Goal: Find contact information: Obtain details needed to contact an individual or organization

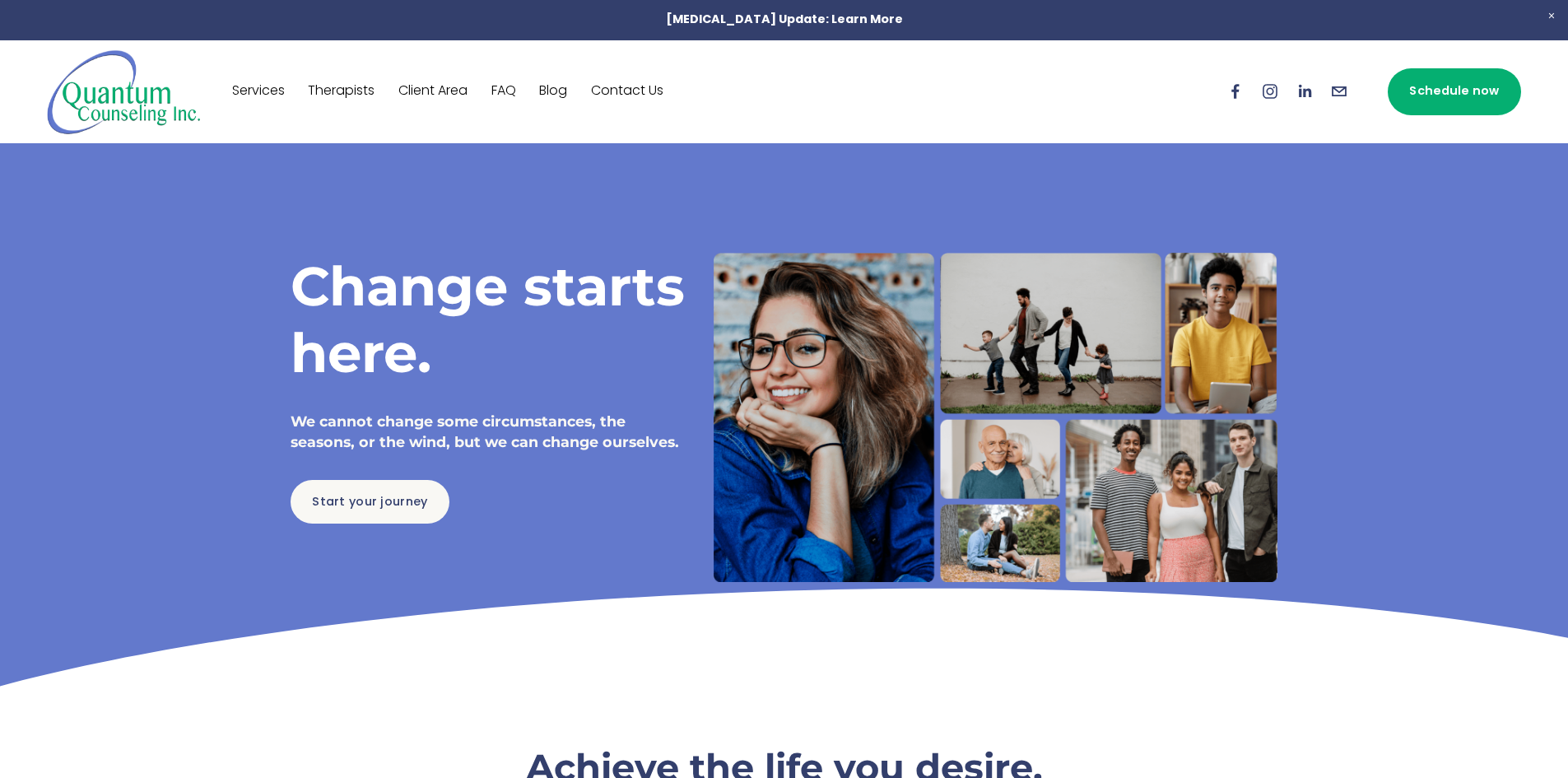
drag, startPoint x: 509, startPoint y: 84, endPoint x: 515, endPoint y: 94, distance: 11.7
click at [509, 84] on link "FAQ" at bounding box center [503, 91] width 24 height 26
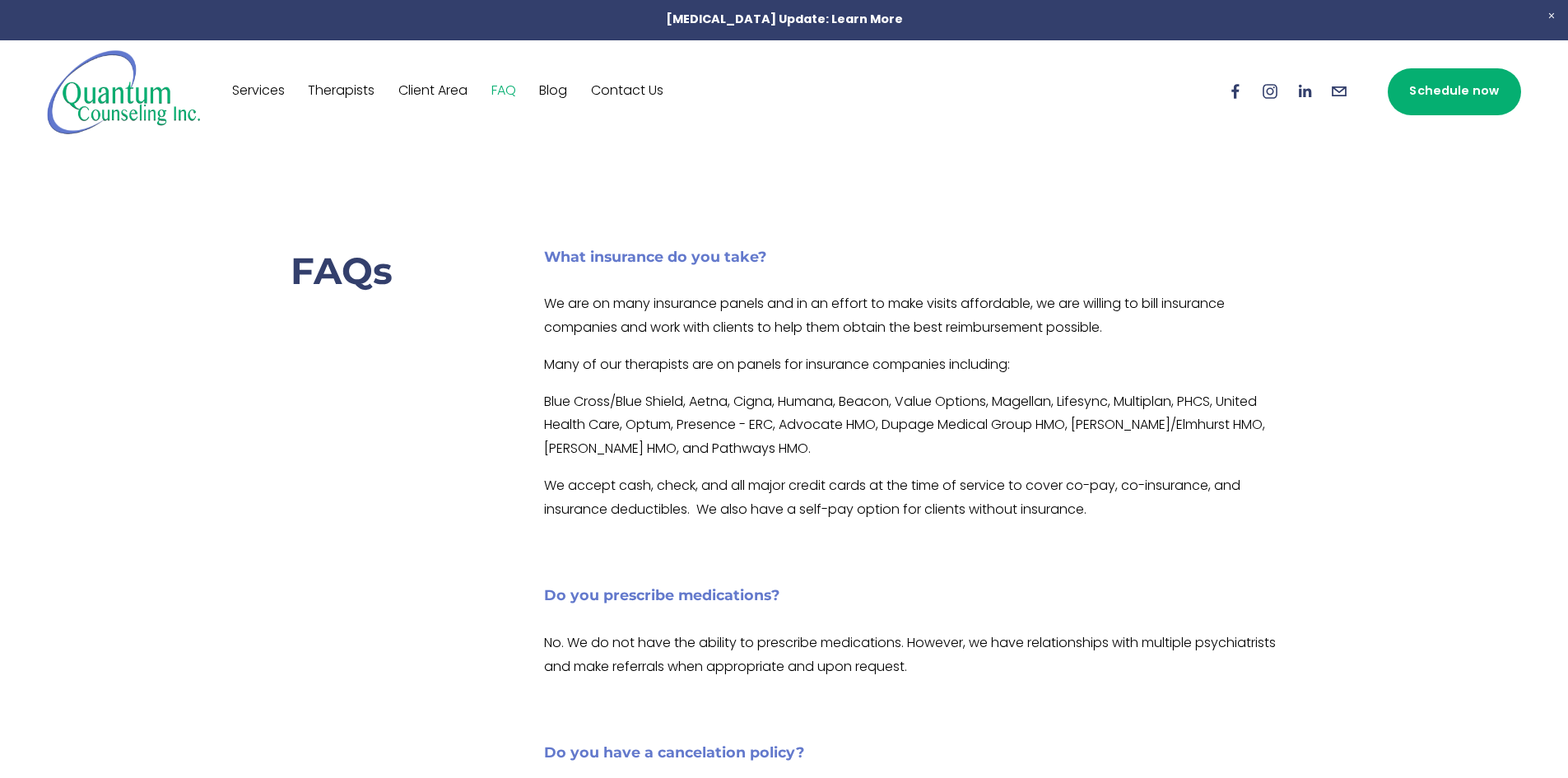
click at [343, 77] on div "Services Therapists Client Area FAQ Blog Contact Us" at bounding box center [632, 92] width 1170 height 86
click at [348, 87] on link "Therapists" at bounding box center [341, 91] width 67 height 26
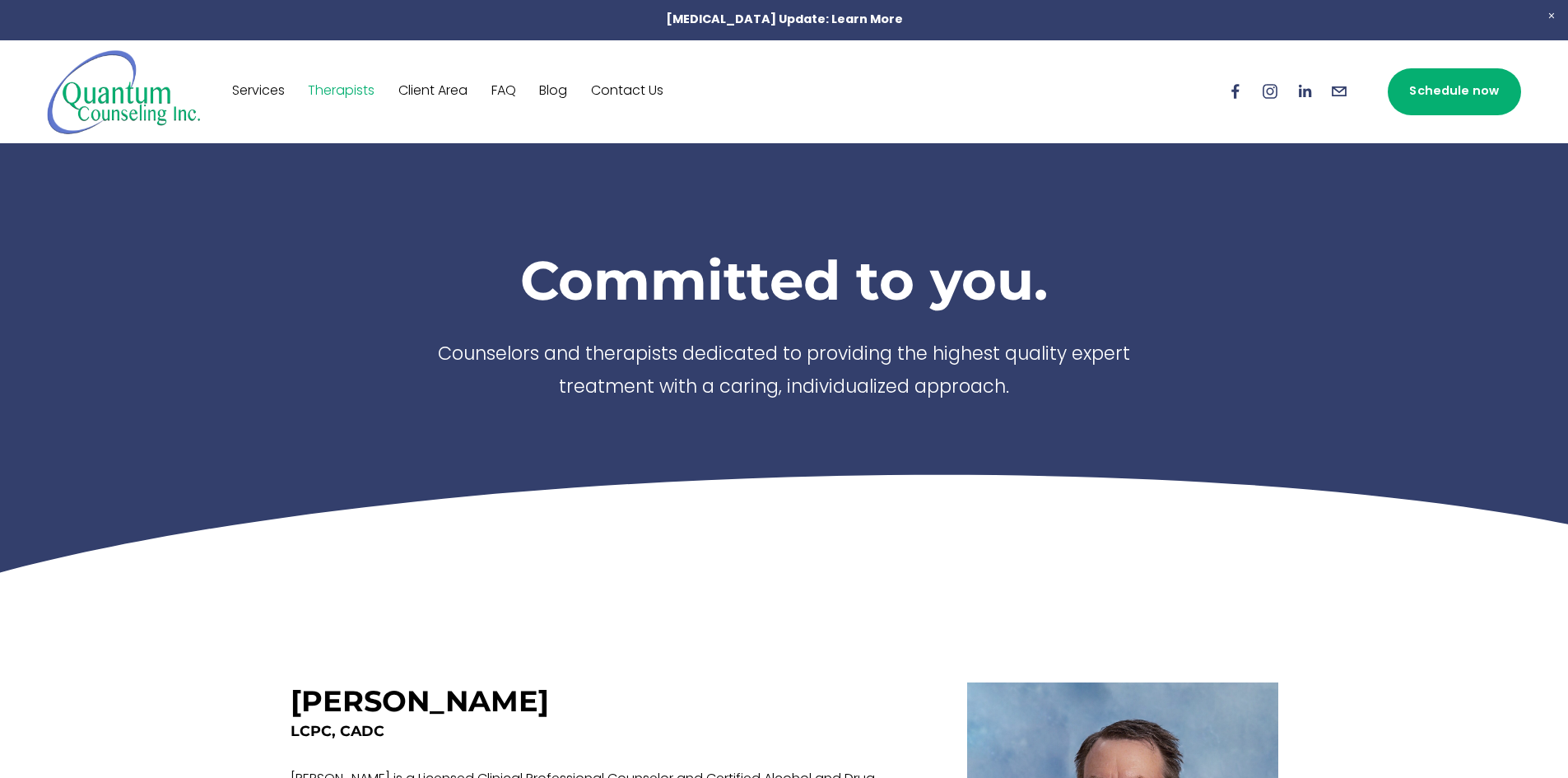
click at [647, 102] on link "Contact Us" at bounding box center [628, 91] width 73 height 26
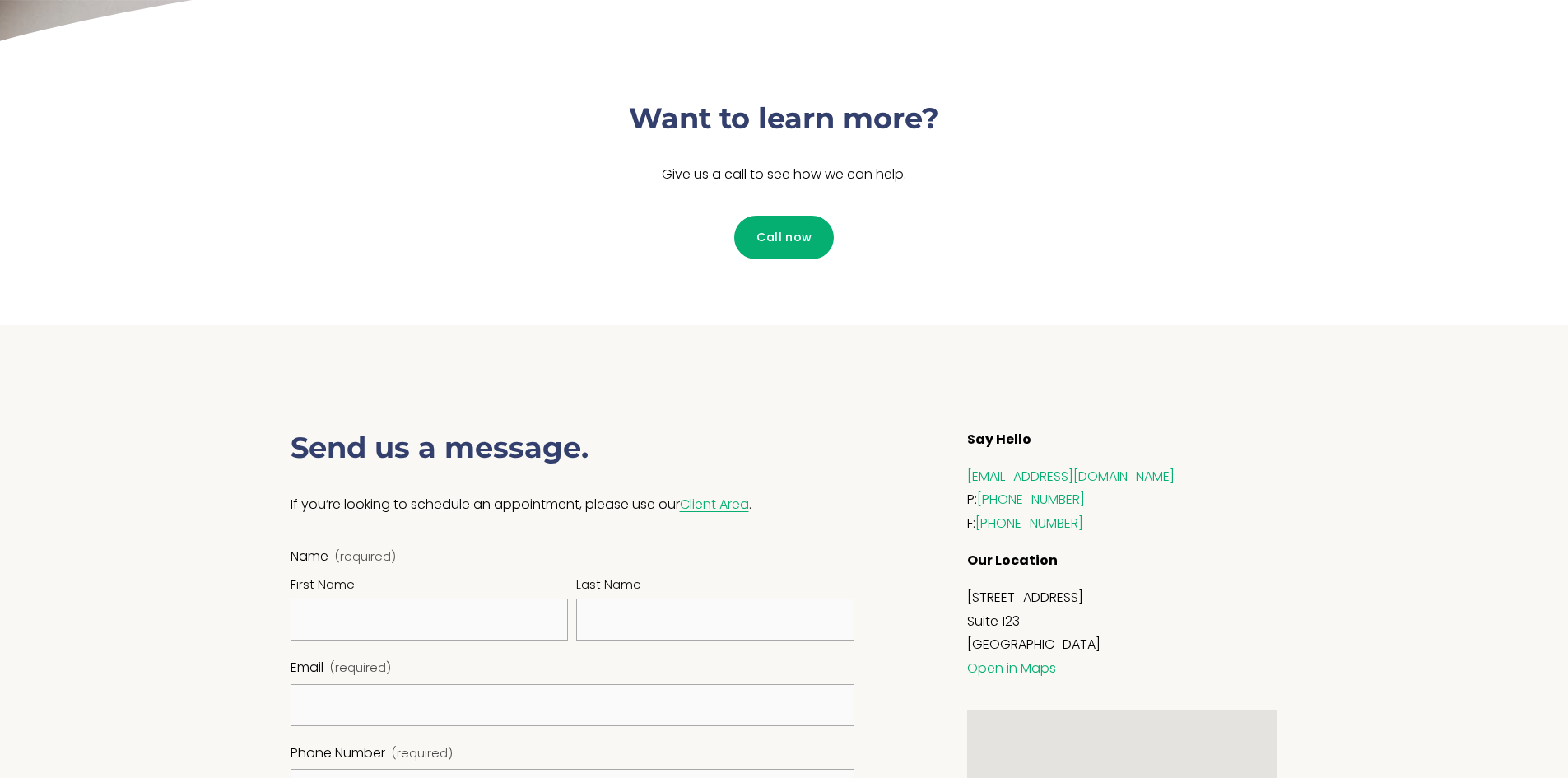
scroll to position [494, 0]
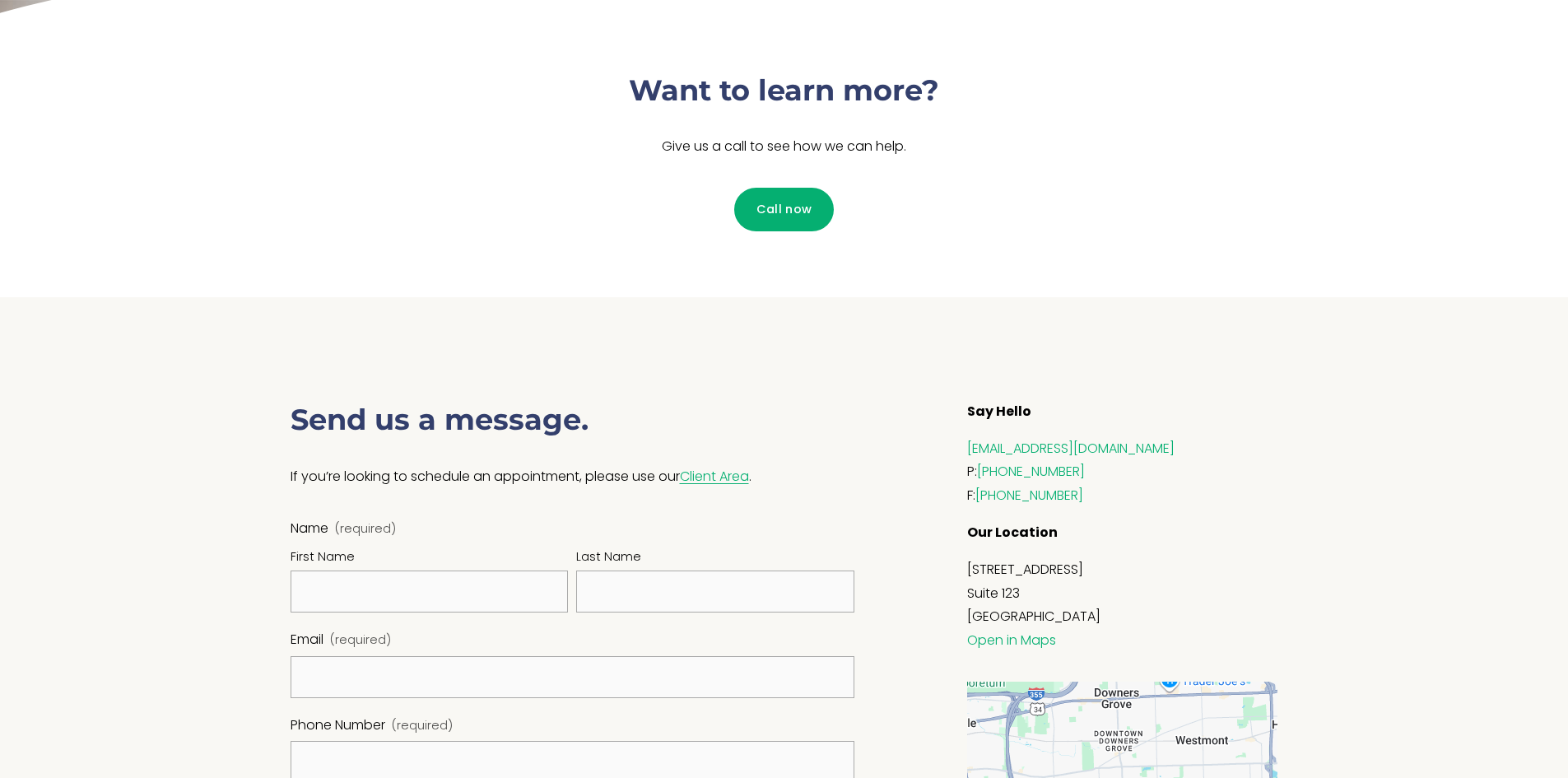
drag, startPoint x: 946, startPoint y: 446, endPoint x: 1201, endPoint y: 449, distance: 255.0
click at [1201, 449] on div "Say Hello info@quantumcounselinginc.com P: (630) 707-7217 F: (630) 964-3436 Our…" at bounding box center [1080, 716] width 423 height 630
copy link "[EMAIL_ADDRESS][DOMAIN_NAME]"
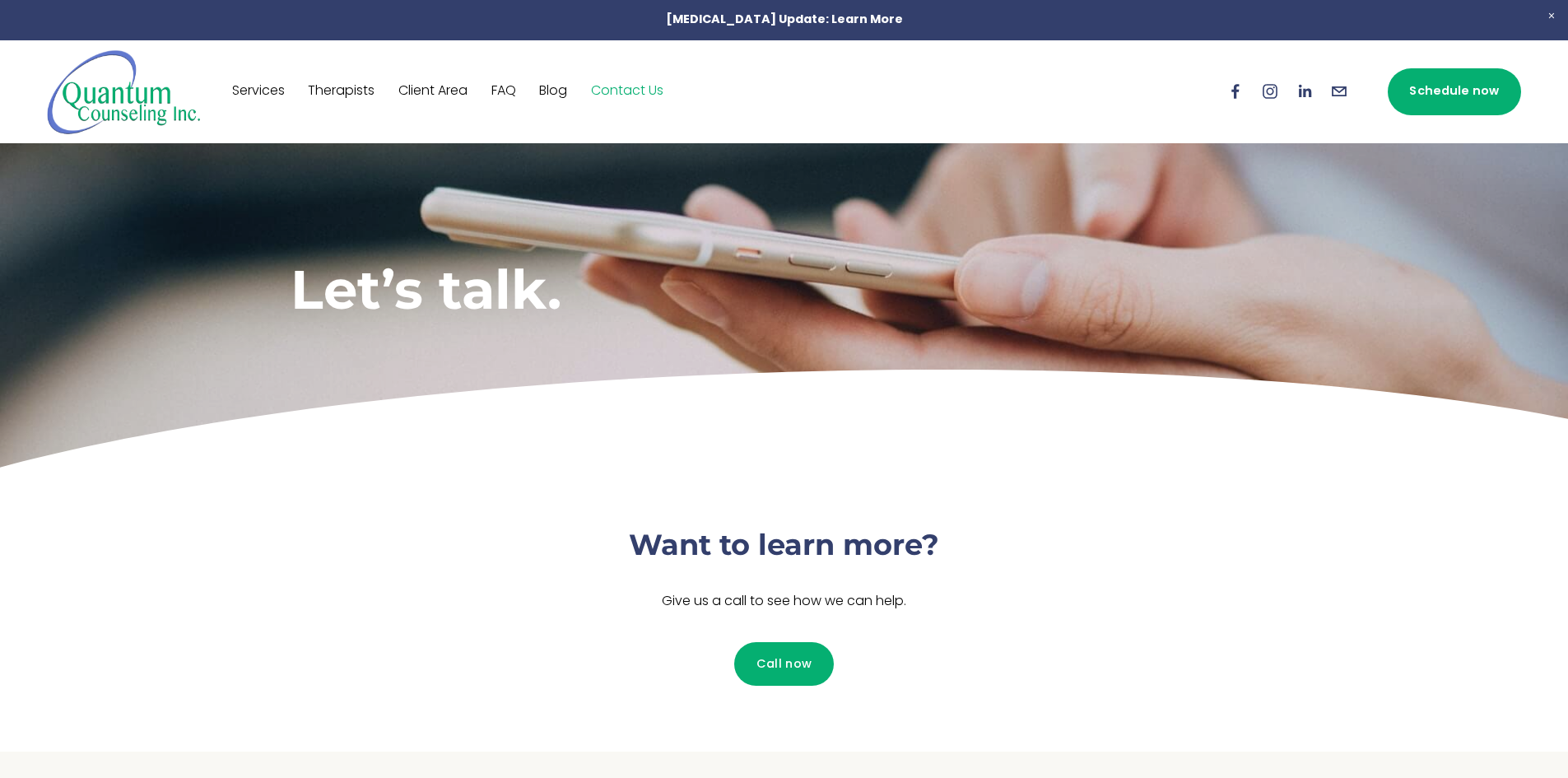
scroll to position [0, 0]
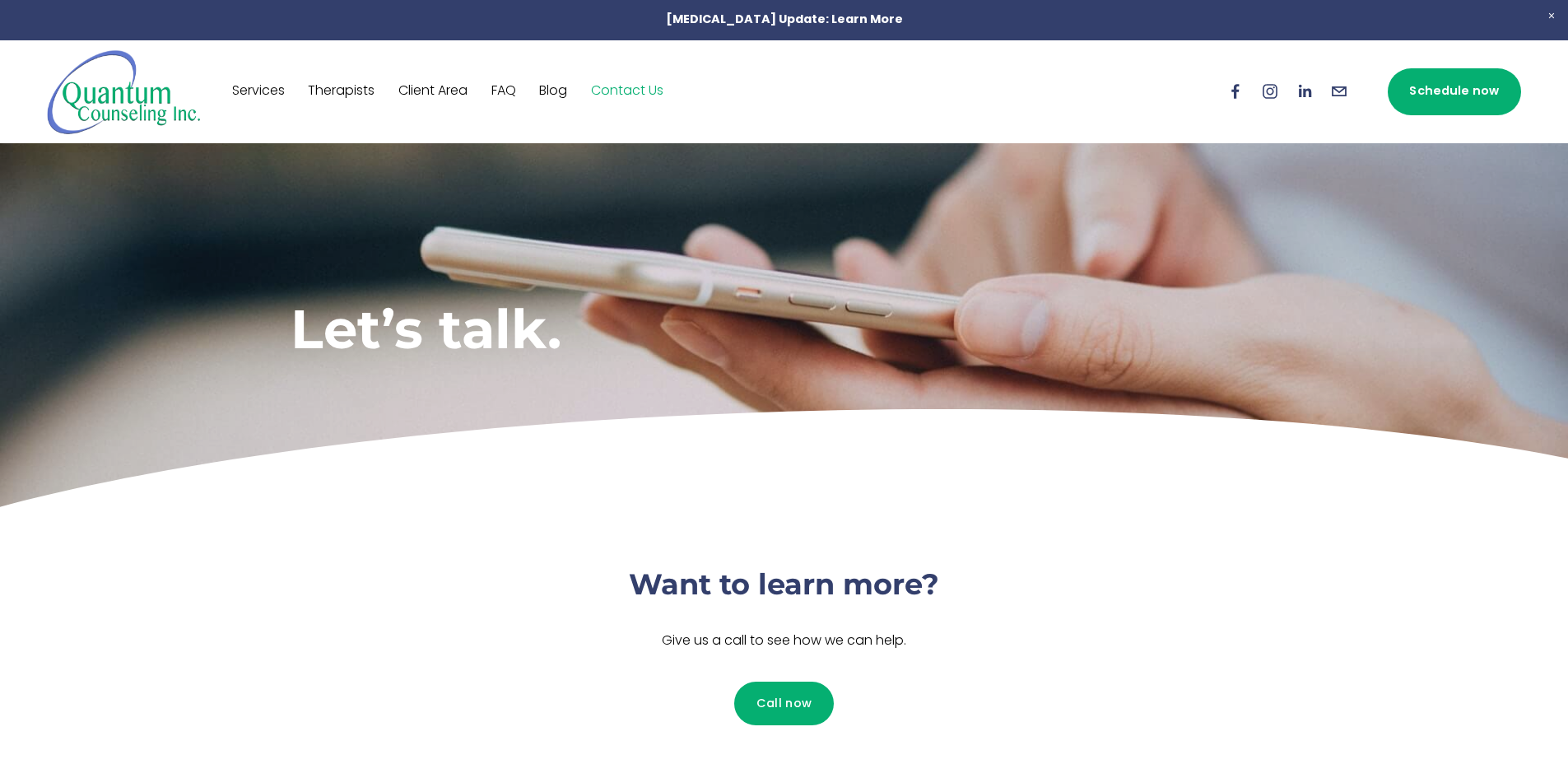
click at [342, 98] on link "Therapists" at bounding box center [341, 91] width 67 height 26
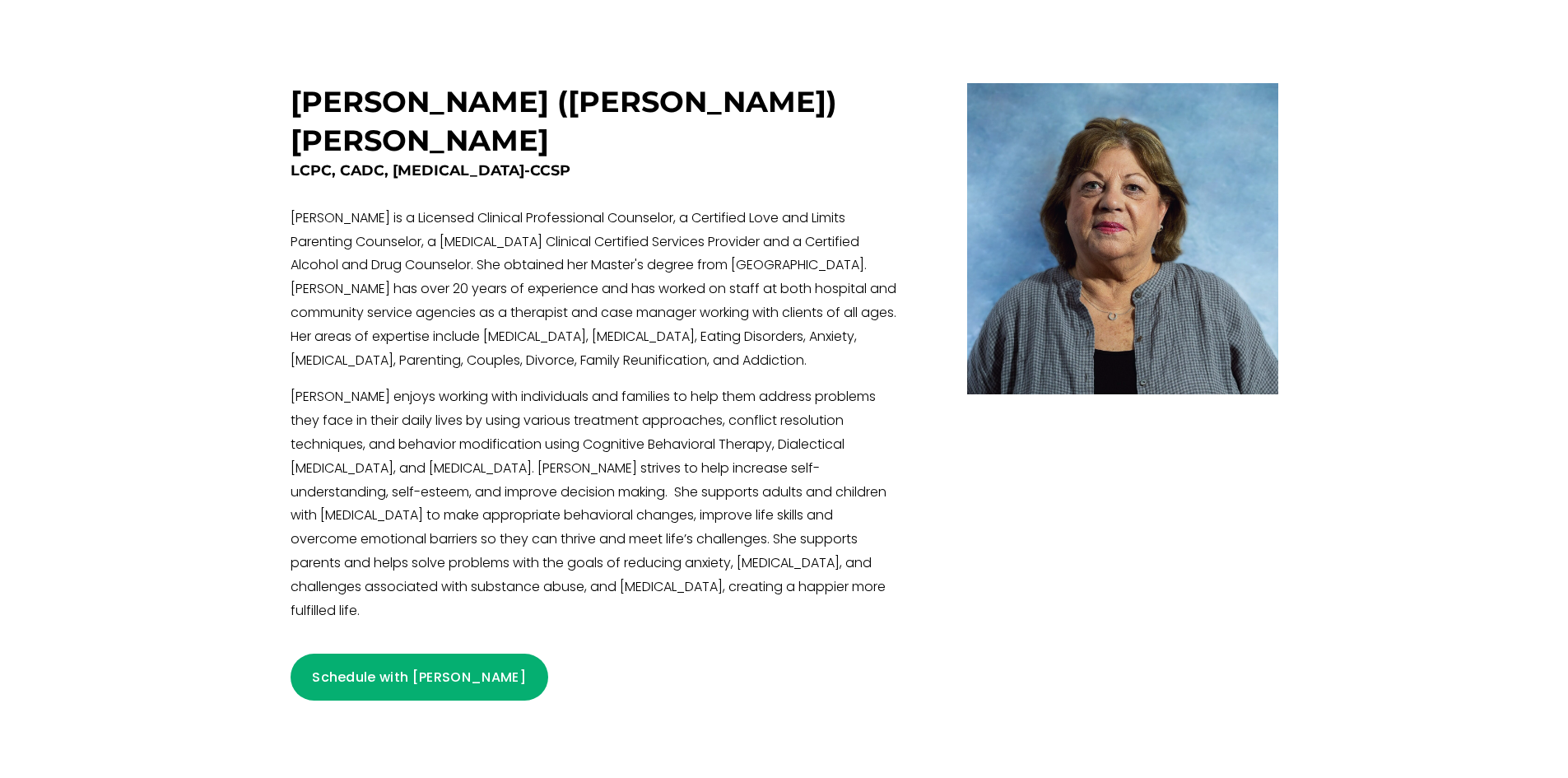
scroll to position [3716, 0]
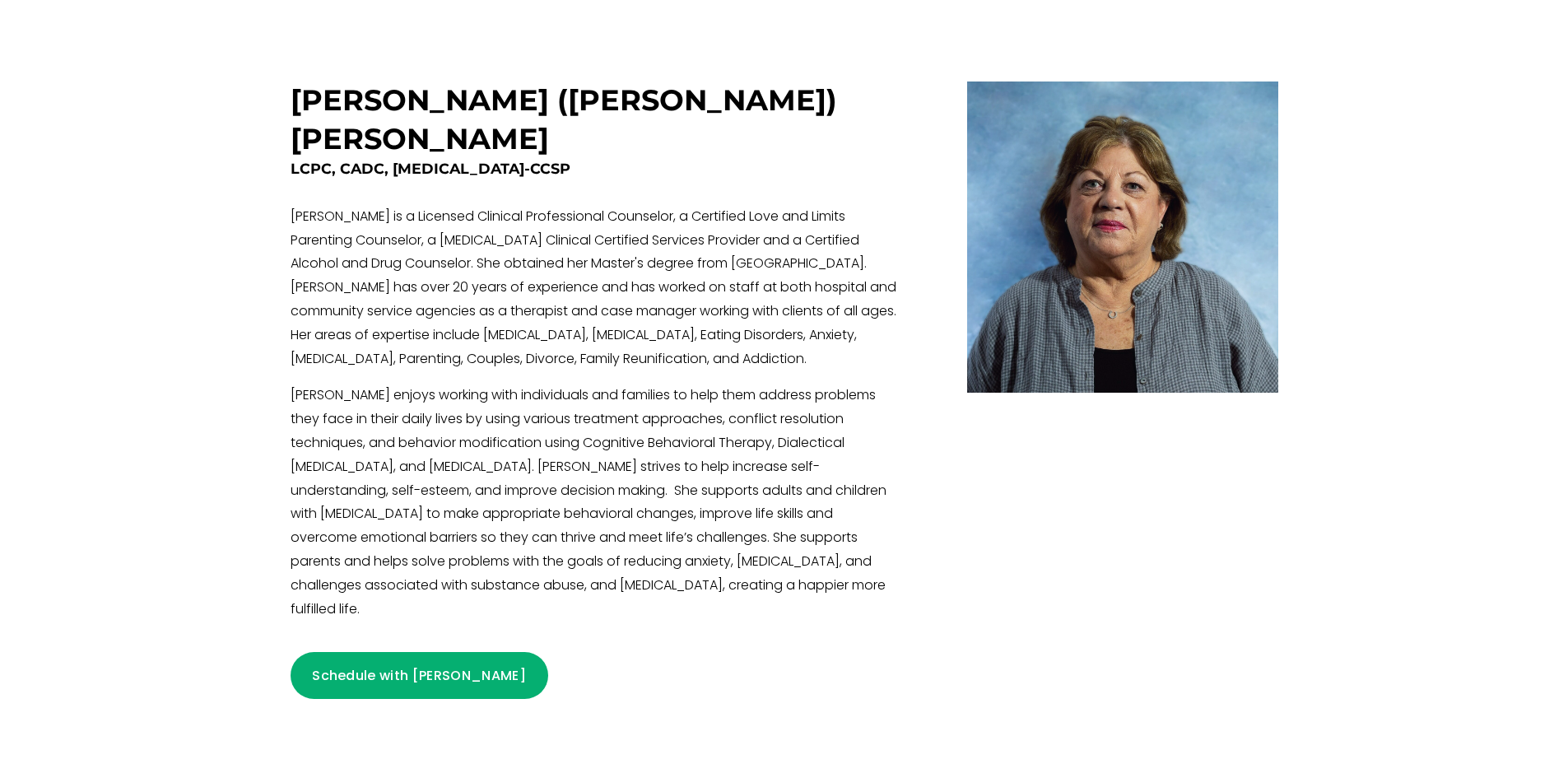
drag, startPoint x: 435, startPoint y: 709, endPoint x: 762, endPoint y: 710, distance: 327.0
drag, startPoint x: 426, startPoint y: 713, endPoint x: 607, endPoint y: 713, distance: 181.0
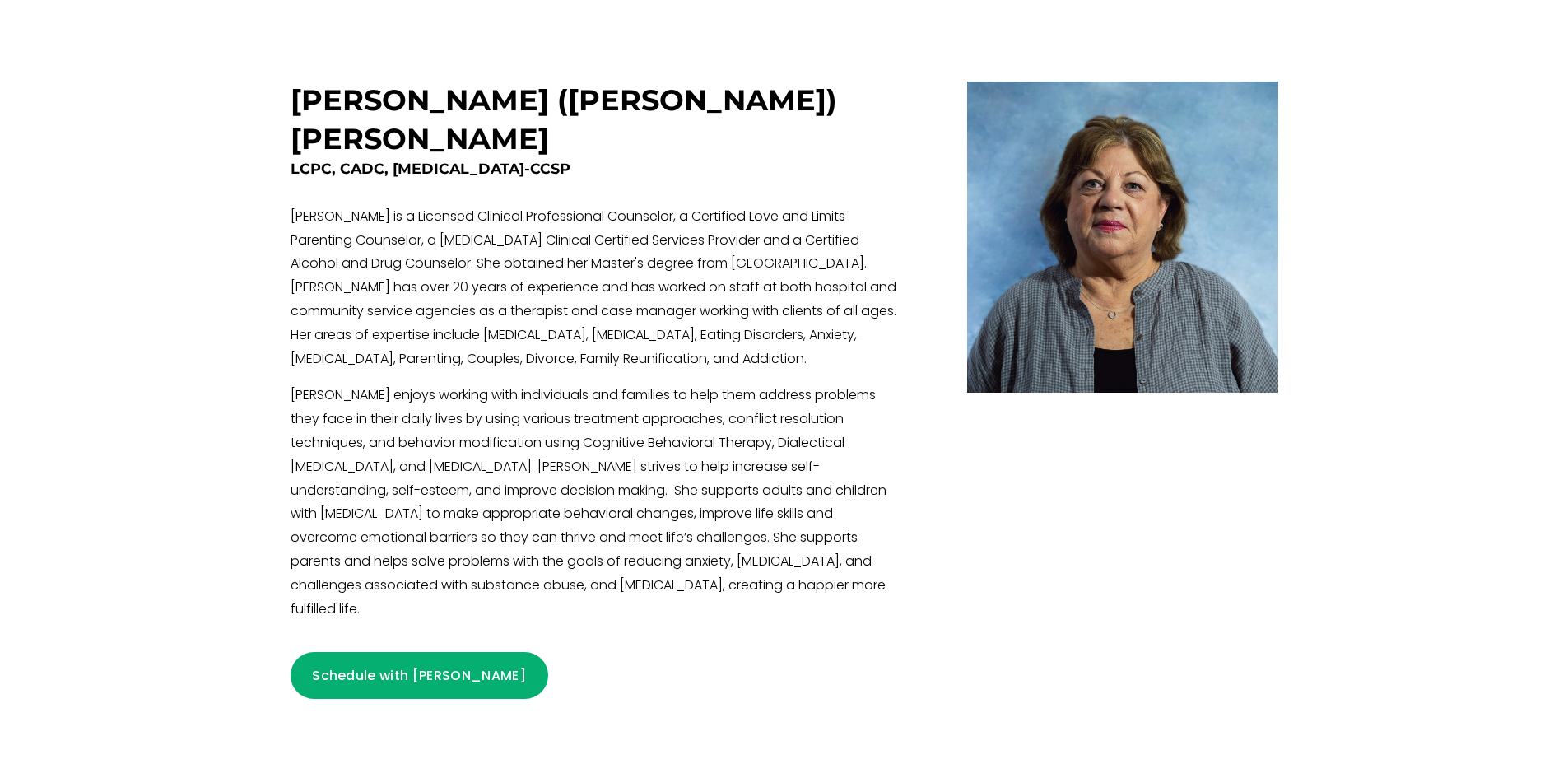
copy link "[STREET_ADDRESS]"
